Goal: Information Seeking & Learning: Find specific fact

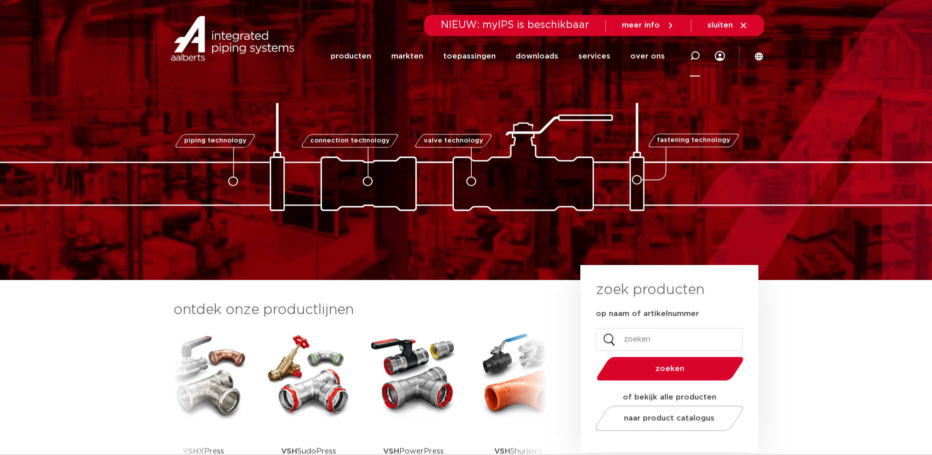
click at [696, 54] on icon at bounding box center [695, 56] width 10 height 10
paste input "VSH Multisuper insert 16x2/15 knel"
type input "VSH Multisuper insert 16x2/15 knel"
click button "Zoeken" at bounding box center [0, 0] width 0 height 0
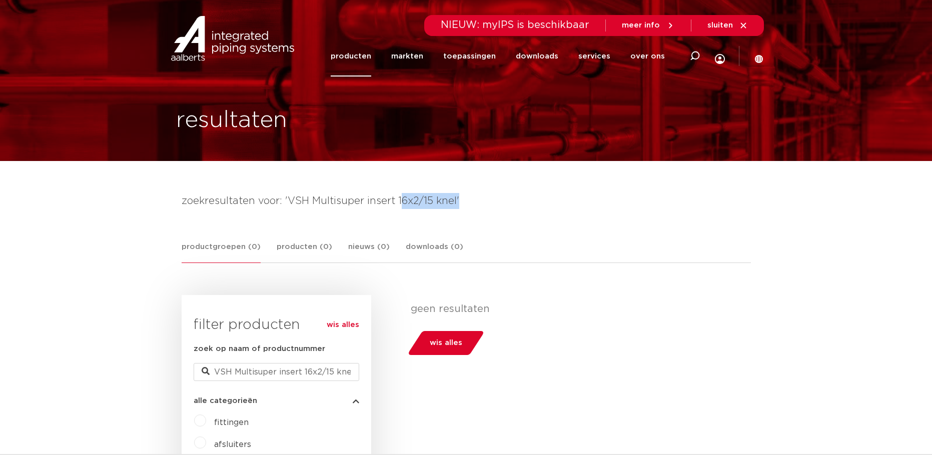
drag, startPoint x: 399, startPoint y: 201, endPoint x: 514, endPoint y: 205, distance: 115.1
click at [514, 205] on h4 "zoekresultaten voor: 'VSH Multisuper insert 16x2/15 knel'" at bounding box center [466, 201] width 569 height 16
click at [453, 202] on h4 "zoekresultaten voor: 'VSH Multisuper insert 16x2/15 knel'" at bounding box center [466, 201] width 569 height 16
drag, startPoint x: 457, startPoint y: 199, endPoint x: 396, endPoint y: 205, distance: 61.4
click at [396, 205] on h4 "zoekresultaten voor: 'VSH Multisuper insert 16x2/15 knel'" at bounding box center [466, 201] width 569 height 16
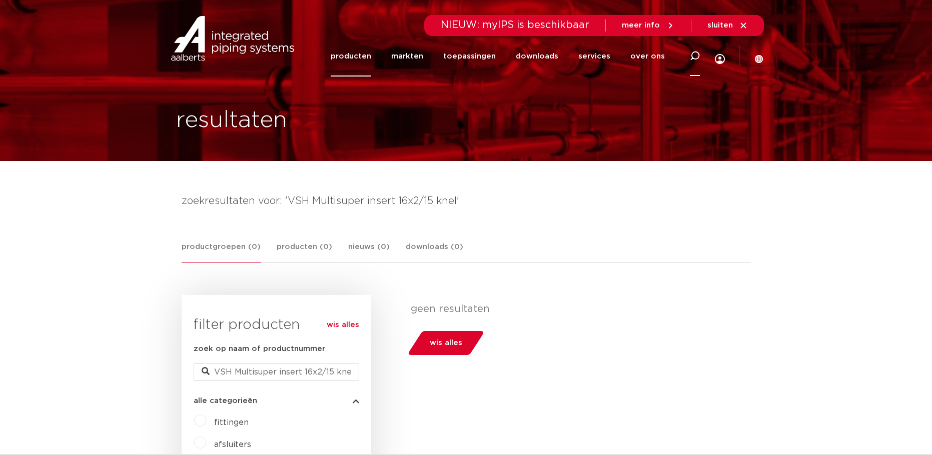
click at [696, 54] on icon at bounding box center [695, 56] width 10 height 10
drag, startPoint x: 433, startPoint y: 44, endPoint x: 432, endPoint y: 53, distance: 9.6
click at [433, 44] on div "Zoeken" at bounding box center [544, 56] width 315 height 28
click at [432, 53] on input "Zoeken" at bounding box center [544, 55] width 315 height 20
paste input "VSH Multisuper insert 16x2/15 knel"
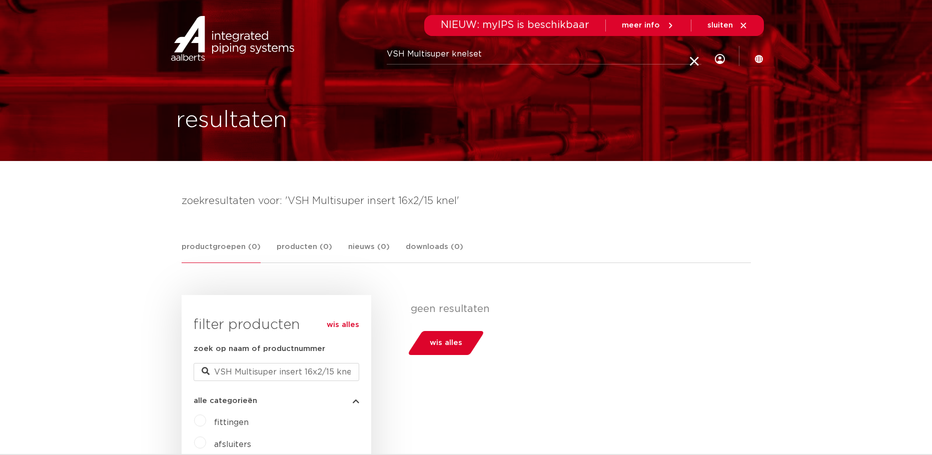
type input "VSH Multisuper knelset"
click button "Zoeken" at bounding box center [0, 0] width 0 height 0
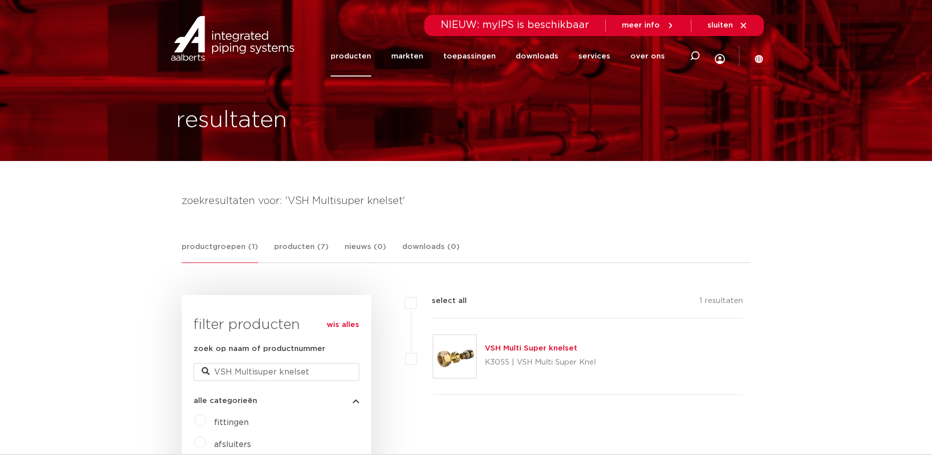
click at [533, 354] on div "VSH Multi Super knelset K3055 | VSH Multi Super Knel" at bounding box center [540, 357] width 111 height 28
click at [533, 349] on link "VSH Multi Super knelset" at bounding box center [531, 349] width 93 height 8
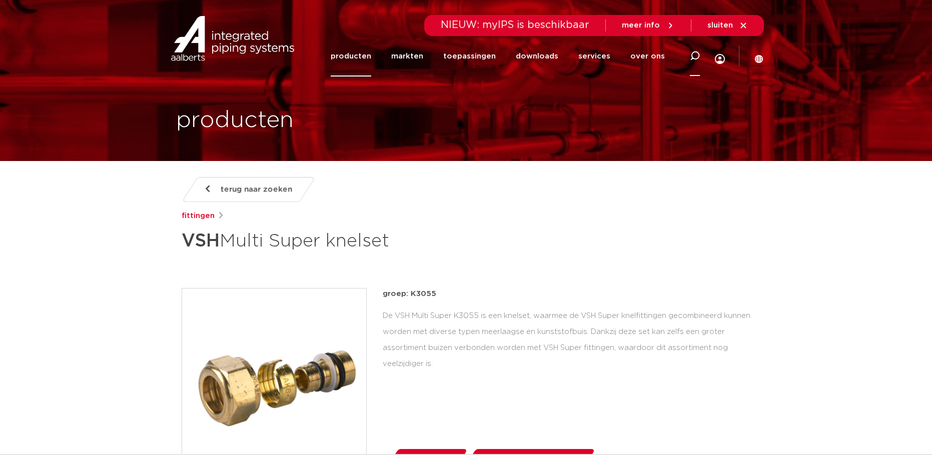
click at [695, 54] on icon at bounding box center [695, 56] width 10 height 10
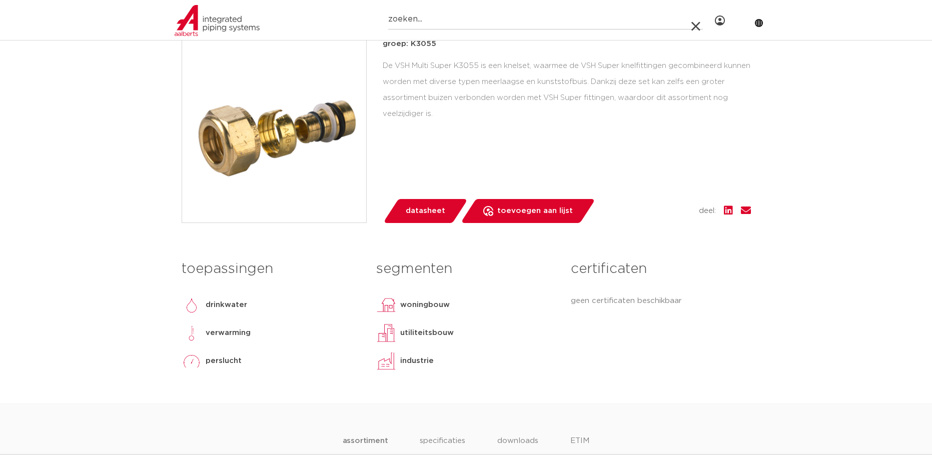
scroll to position [200, 0]
